Goal: Information Seeking & Learning: Check status

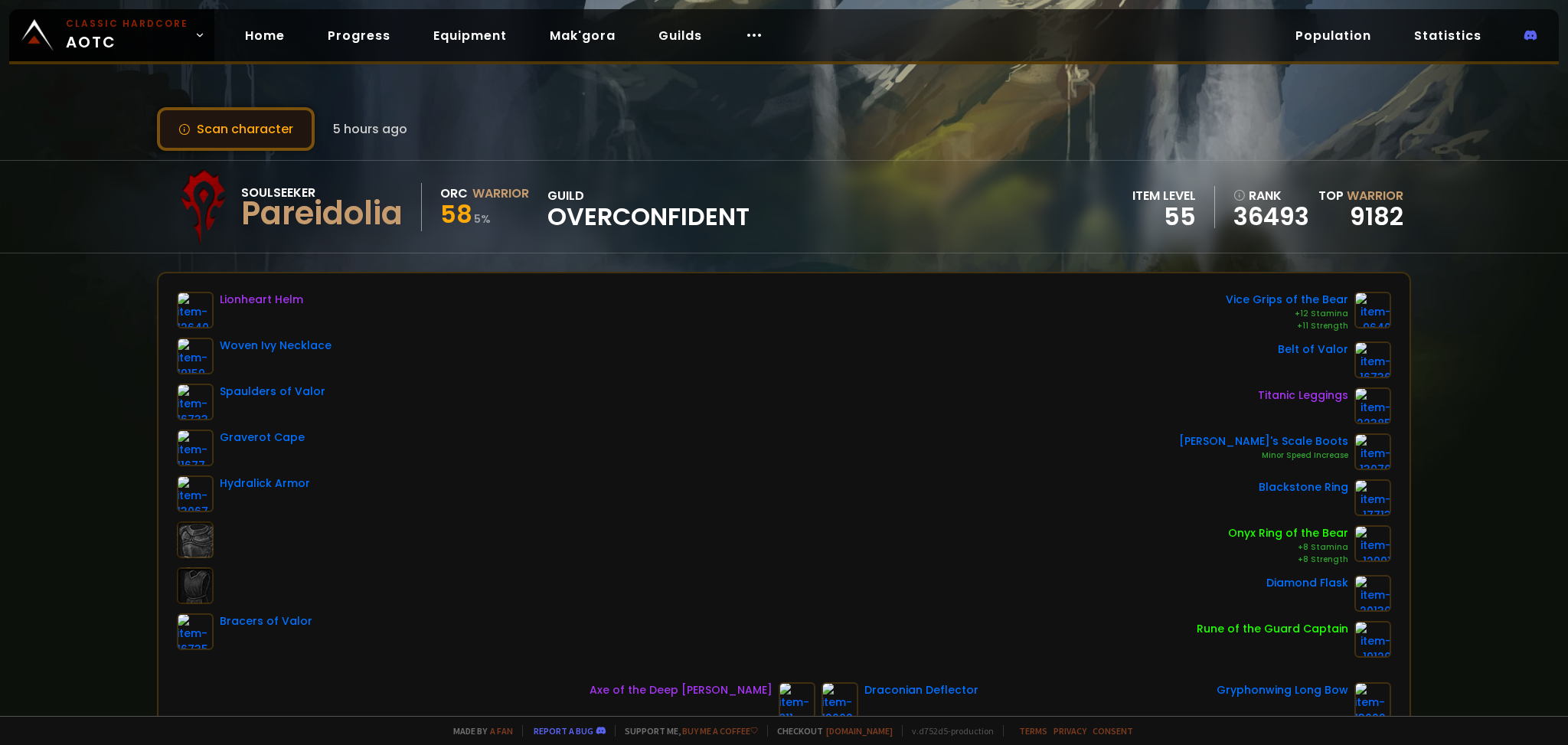
click at [278, 122] on button "Scan character" at bounding box center [235, 129] width 157 height 44
click at [211, 126] on button "Scan character" at bounding box center [235, 129] width 157 height 44
click at [212, 123] on button "Scan character" at bounding box center [235, 129] width 157 height 44
click at [251, 134] on button "Scan character" at bounding box center [235, 129] width 157 height 44
click at [261, 41] on link "Home" at bounding box center [265, 35] width 64 height 31
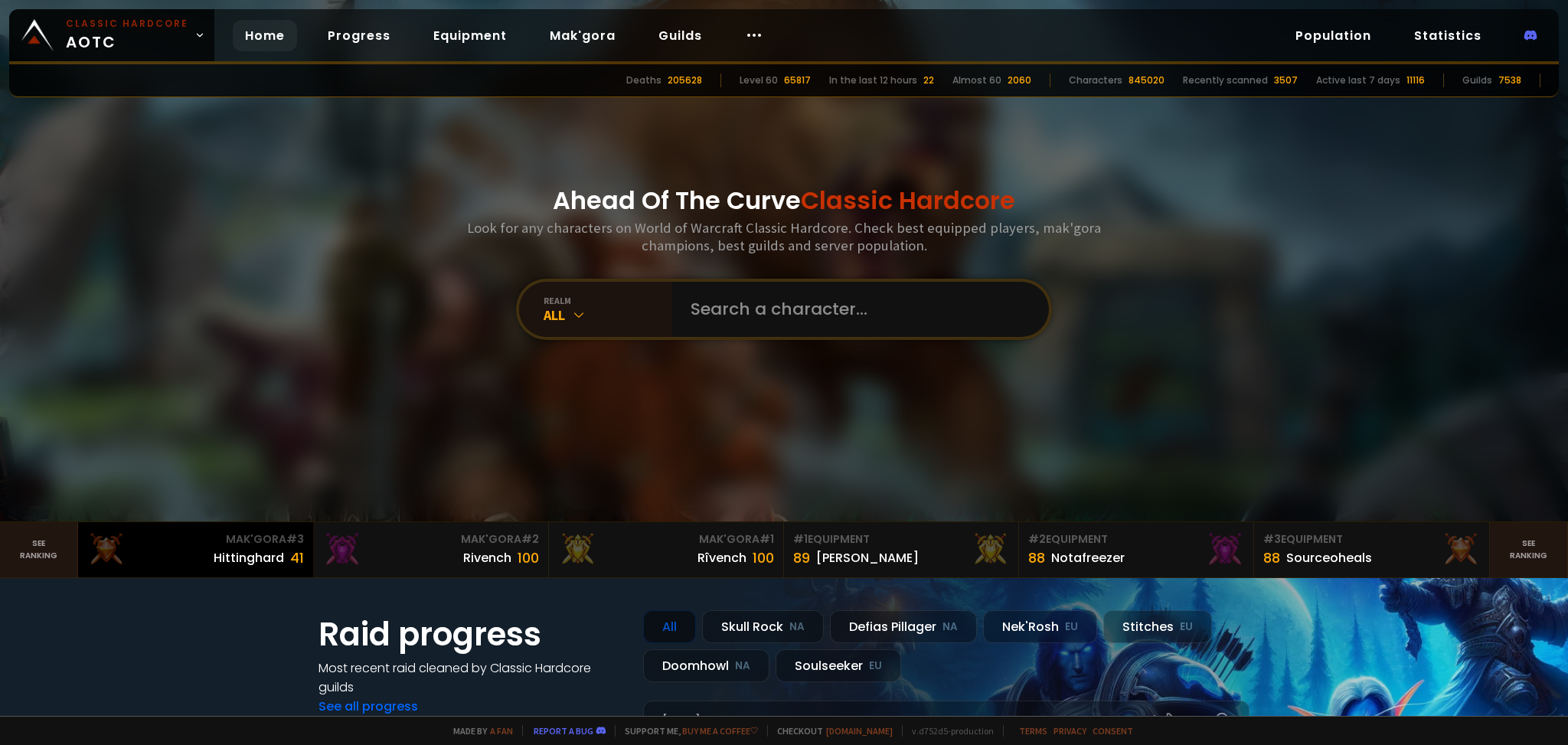
click at [289, 547] on div "Mak'Gora # 3" at bounding box center [196, 539] width 216 height 16
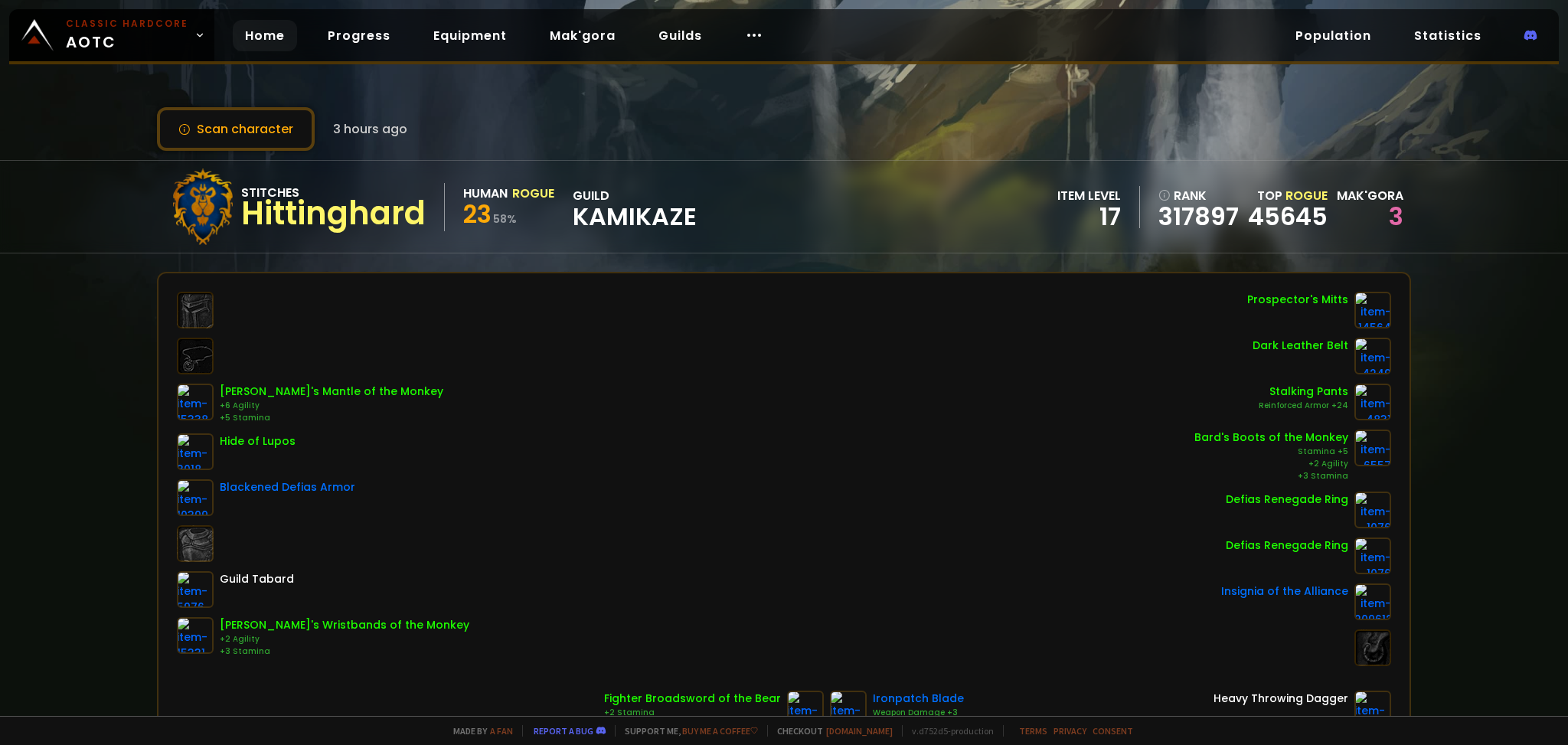
click at [258, 33] on link "Home" at bounding box center [265, 35] width 64 height 31
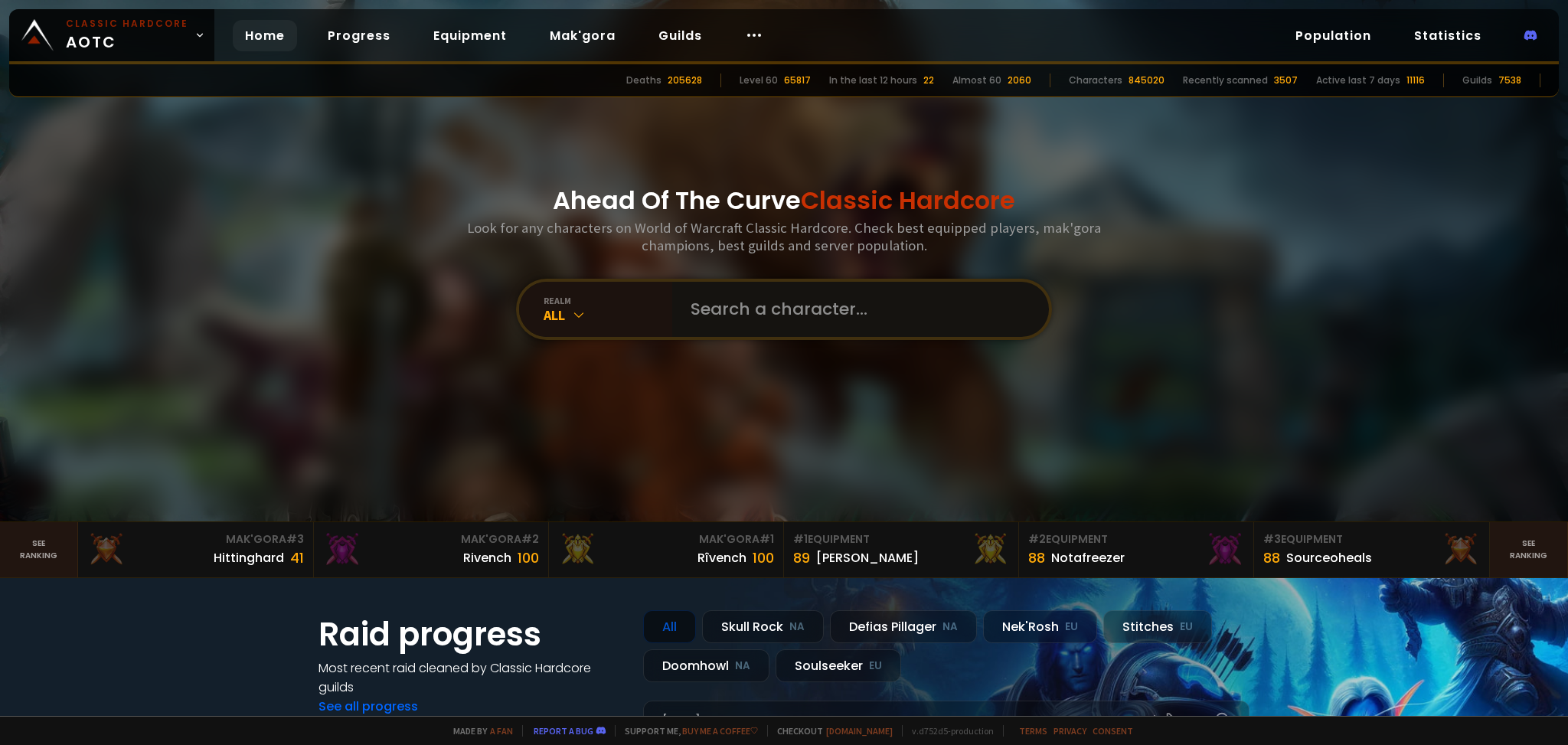
click at [773, 302] on input "text" at bounding box center [856, 308] width 349 height 55
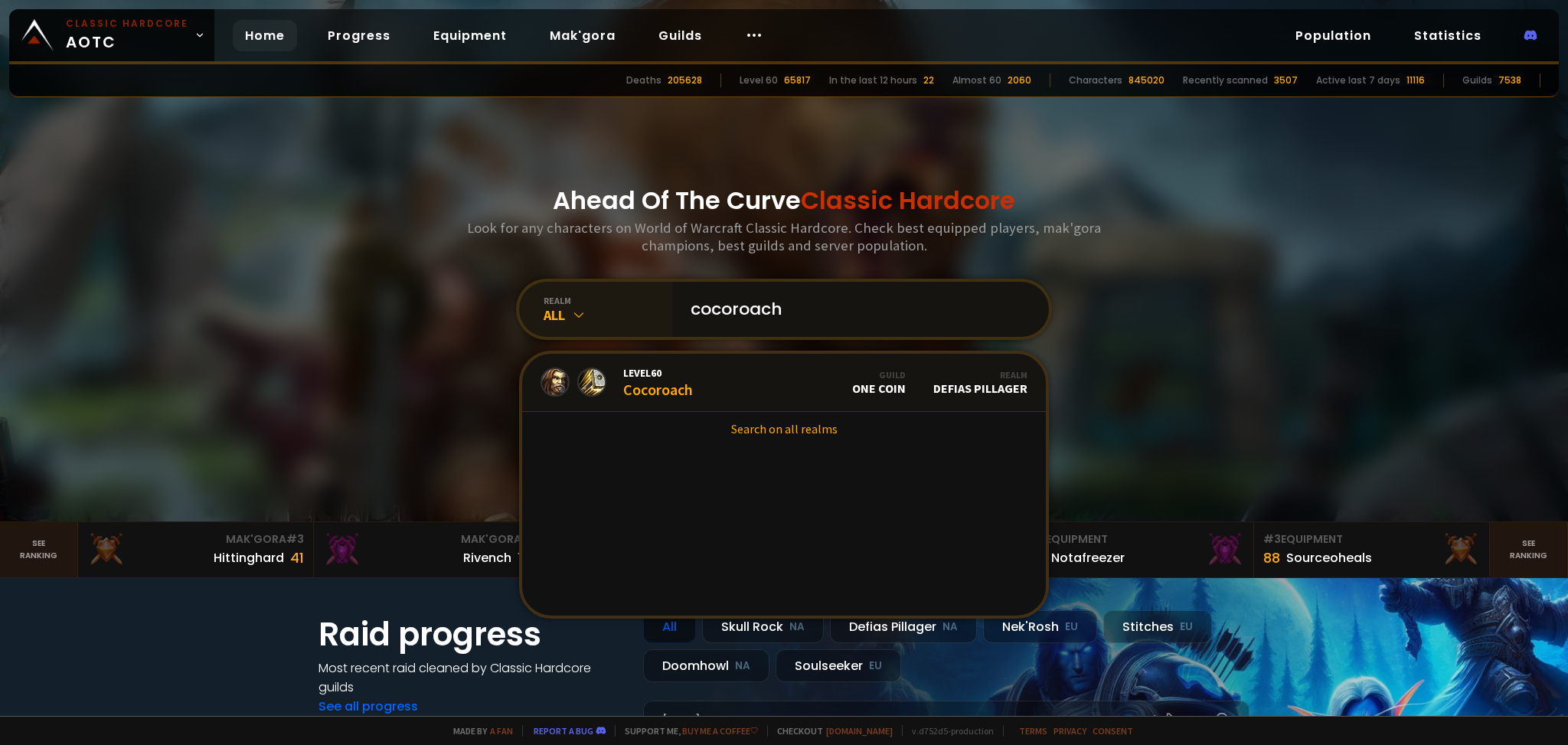
type input "cocoroach"
click at [565, 309] on div "All" at bounding box center [608, 315] width 129 height 17
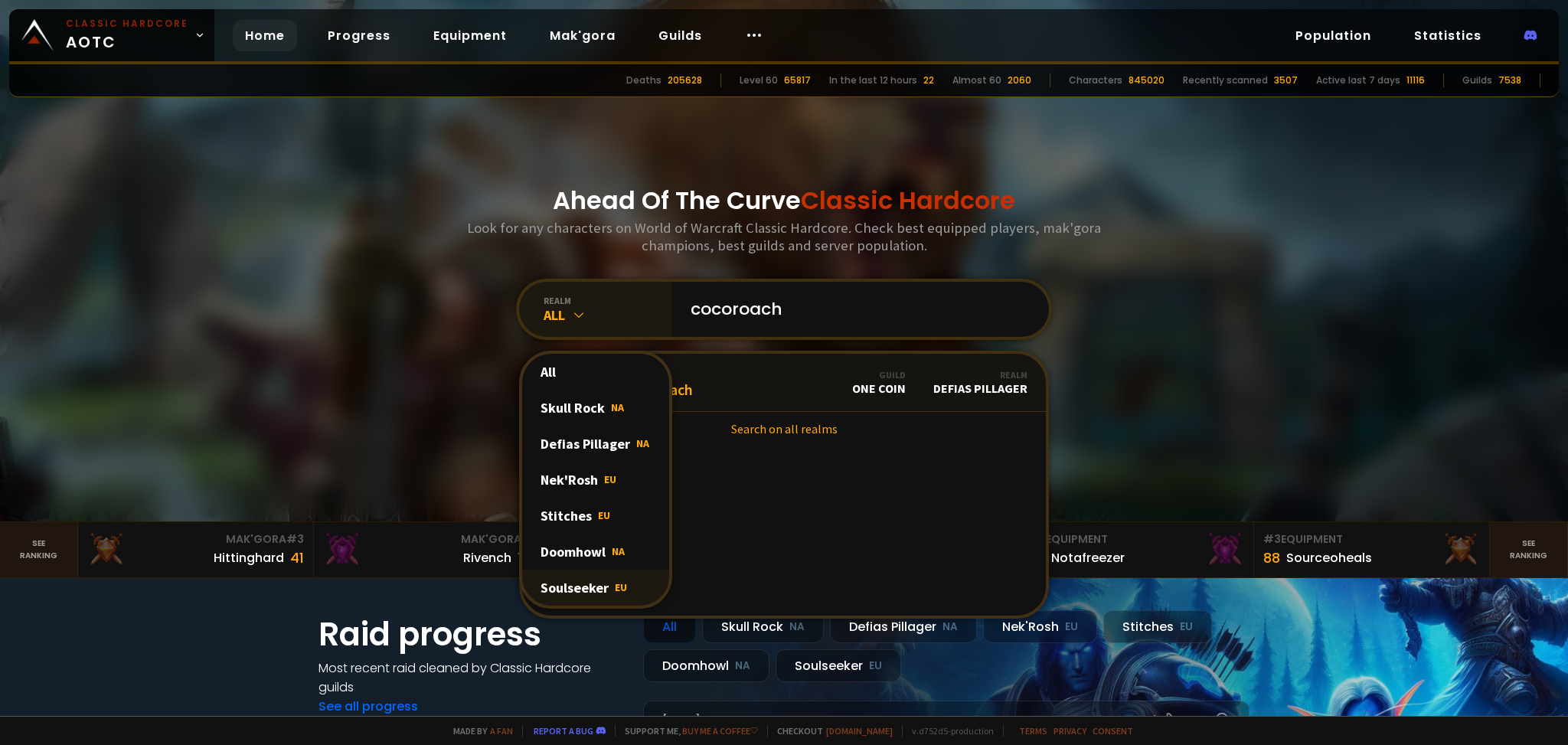
click at [577, 588] on div "Soulseeker EU" at bounding box center [596, 587] width 147 height 36
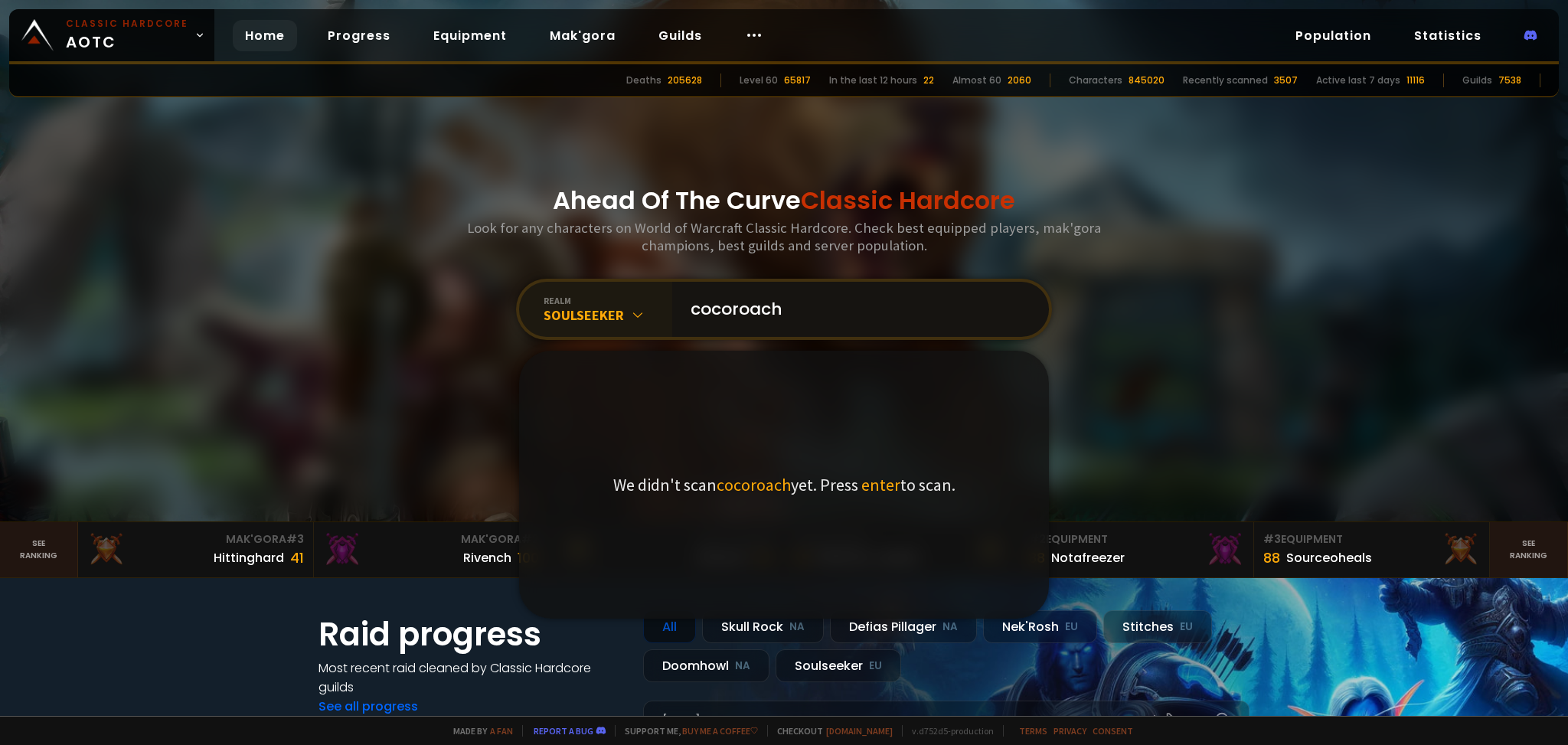
click at [803, 311] on input "cocoroach" at bounding box center [856, 308] width 349 height 55
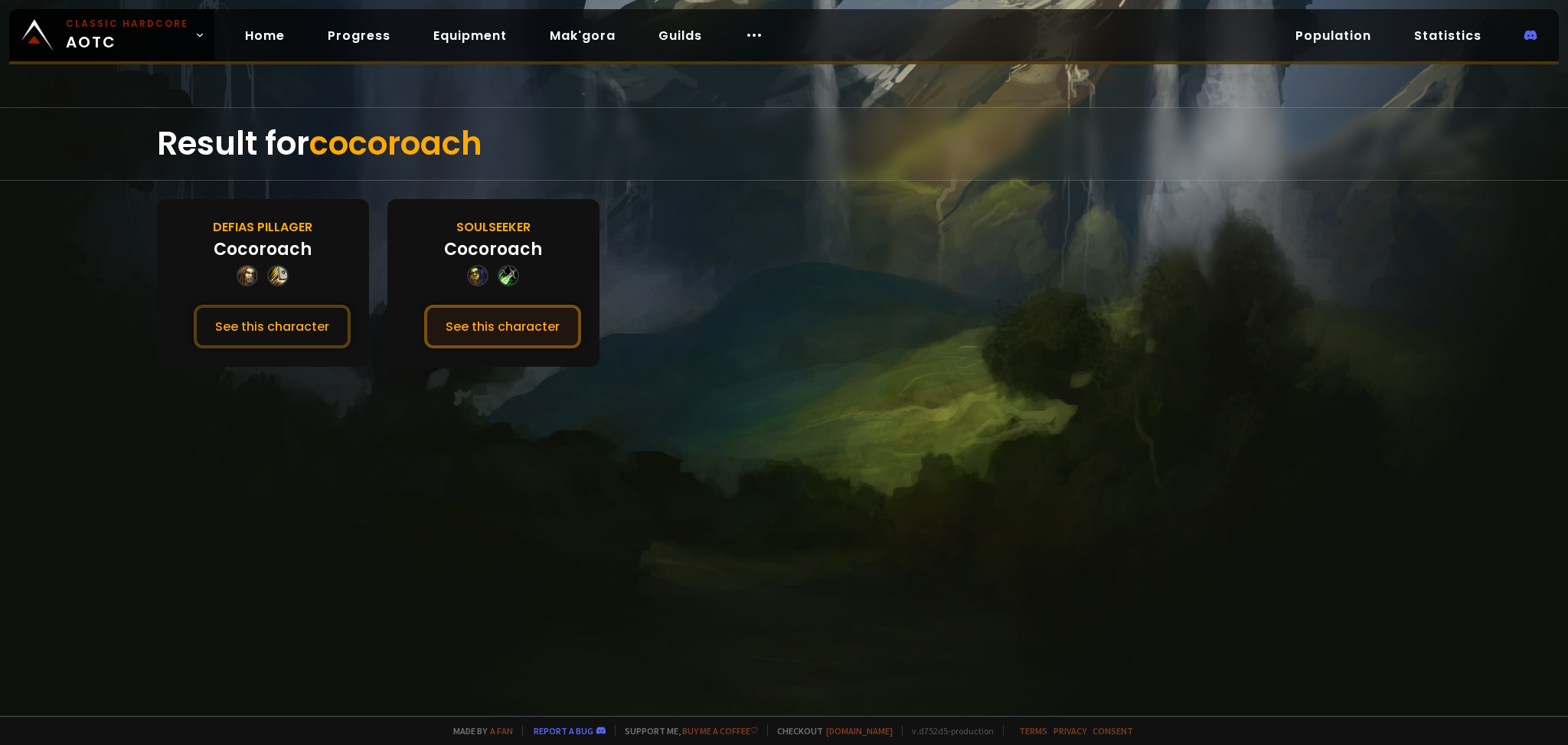
click at [487, 313] on button "See this character" at bounding box center [502, 326] width 157 height 44
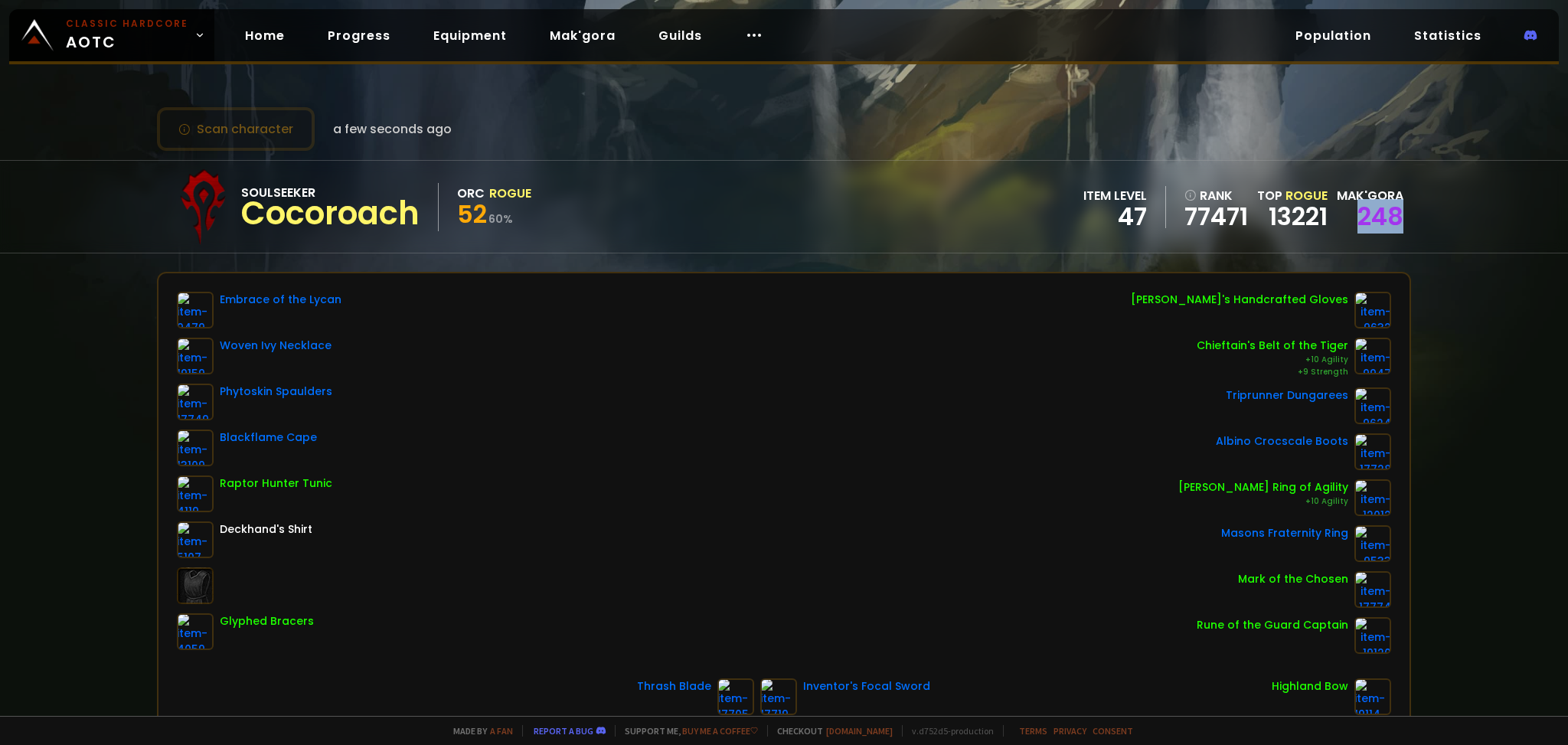
drag, startPoint x: 1344, startPoint y: 217, endPoint x: 1392, endPoint y: 216, distance: 48.0
click at [1392, 216] on div "248" at bounding box center [1370, 216] width 67 height 23
click at [1403, 214] on div "Soulseeker Cocoroach Orc Rogue 52 60 % item level 47 rank 77471 Top Rogue 13221…" at bounding box center [784, 206] width 1568 height 93
drag, startPoint x: 1348, startPoint y: 219, endPoint x: 1410, endPoint y: 229, distance: 62.8
click at [1410, 229] on div "Soulseeker Cocoroach Orc Rogue 52 60 % item level 47 rank 77471 Top Rogue 13221…" at bounding box center [784, 206] width 1568 height 93
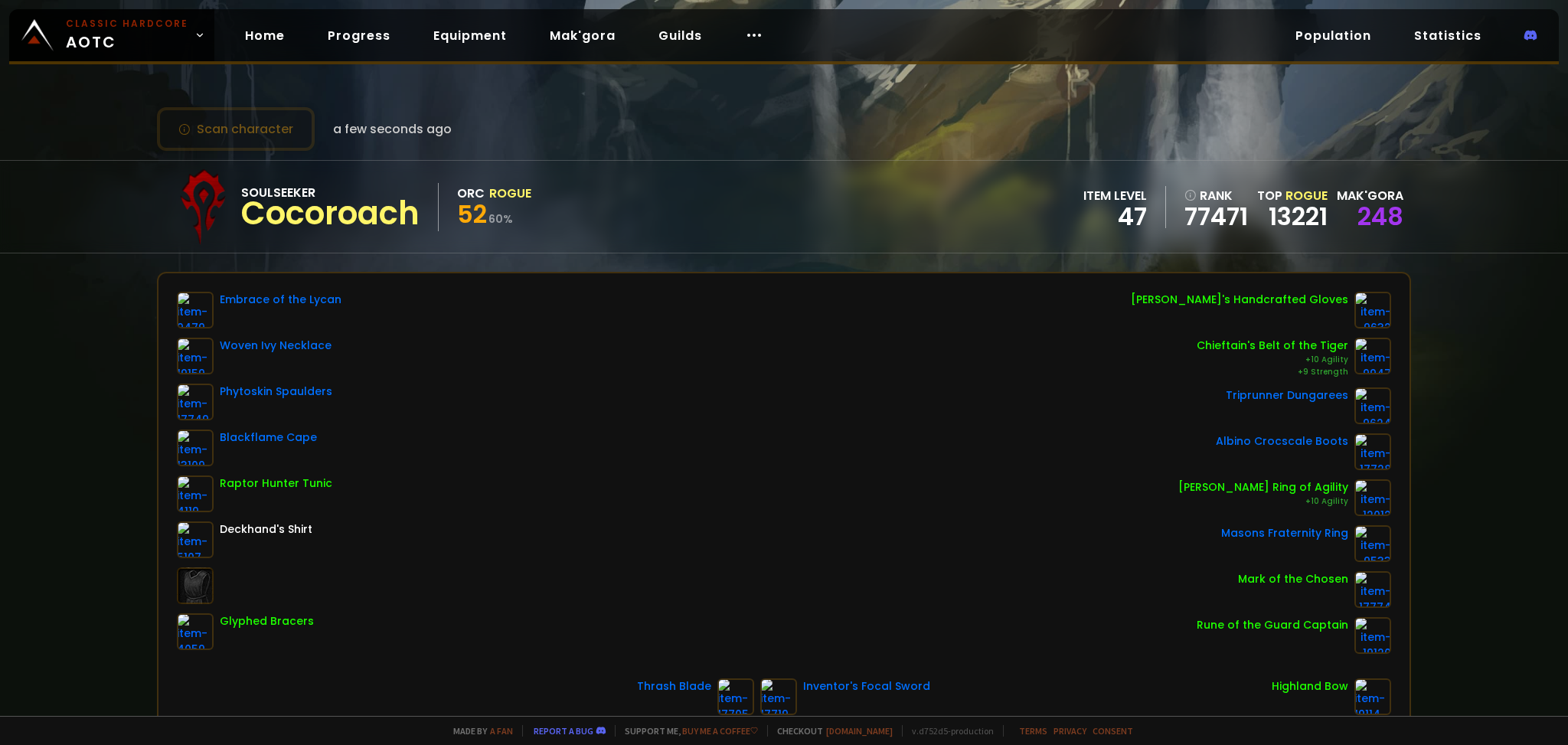
click at [1452, 215] on div "Soulseeker Cocoroach Orc Rogue 52 60 % item level 47 rank 77471 Top Rogue 13221…" at bounding box center [784, 206] width 1568 height 93
